Goal: Navigation & Orientation: Find specific page/section

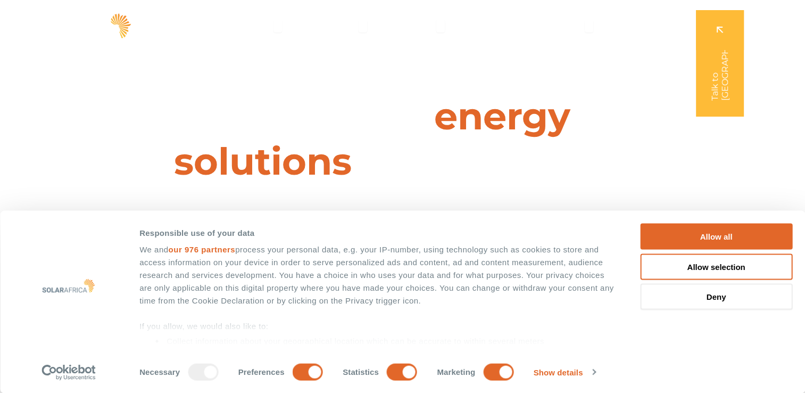
click at [427, 24] on span "Projects" at bounding box center [416, 26] width 36 height 13
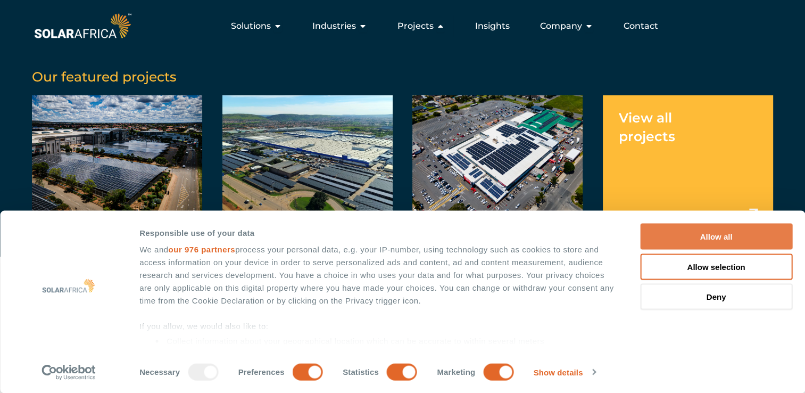
click at [729, 233] on button "Allow all" at bounding box center [716, 237] width 152 height 26
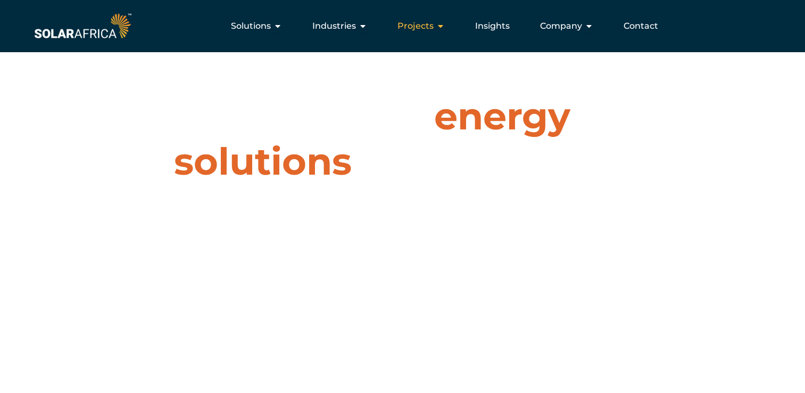
click at [409, 24] on span "Projects" at bounding box center [416, 26] width 36 height 13
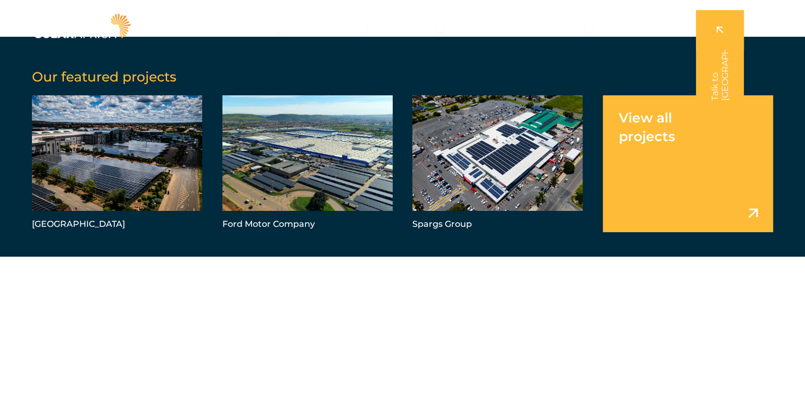
click at [701, 152] on link "Menu" at bounding box center [688, 163] width 170 height 137
